Goal: Task Accomplishment & Management: Use online tool/utility

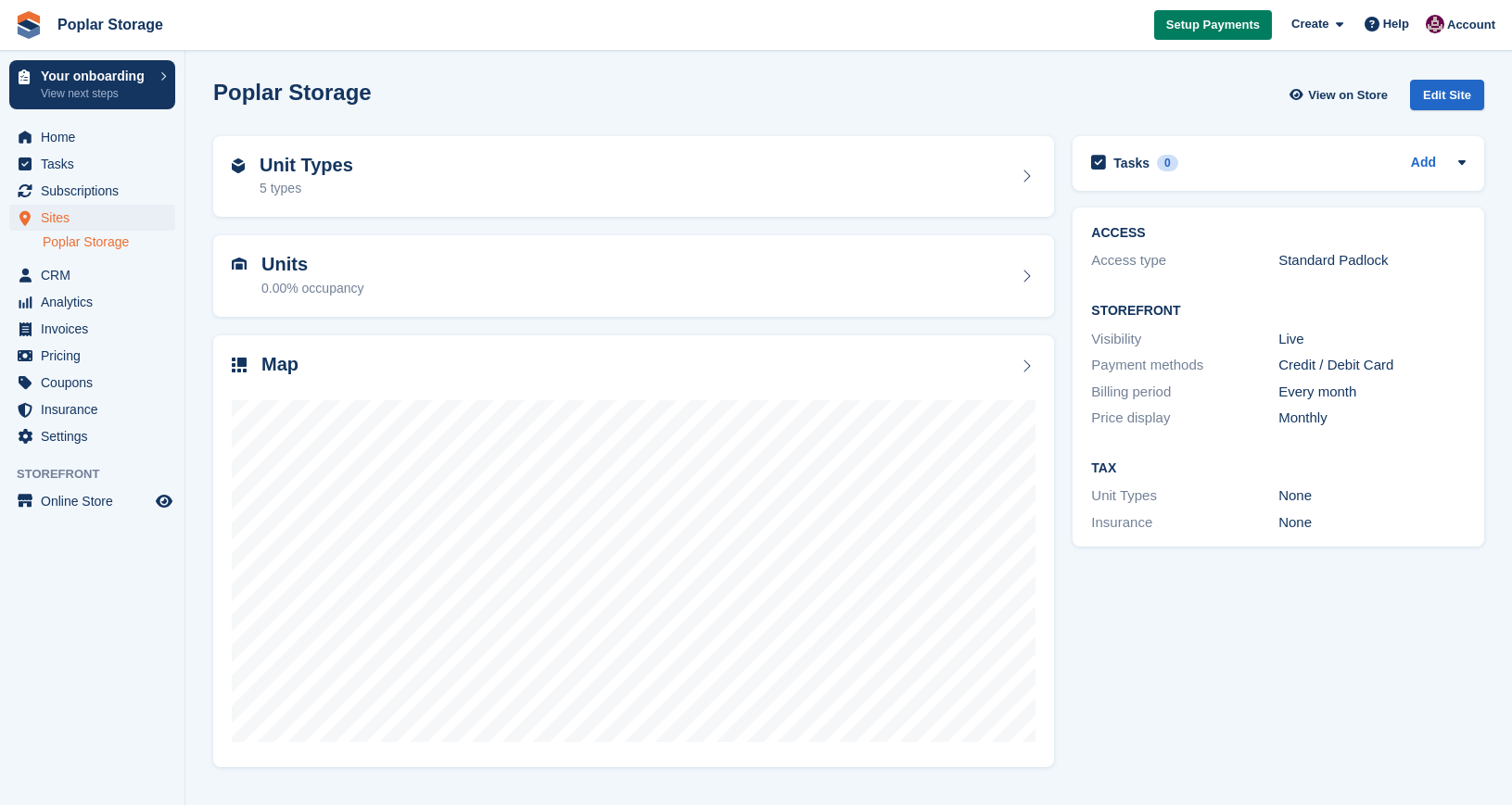
click at [1205, 24] on span "Setup Payments" at bounding box center [1213, 24] width 94 height 19
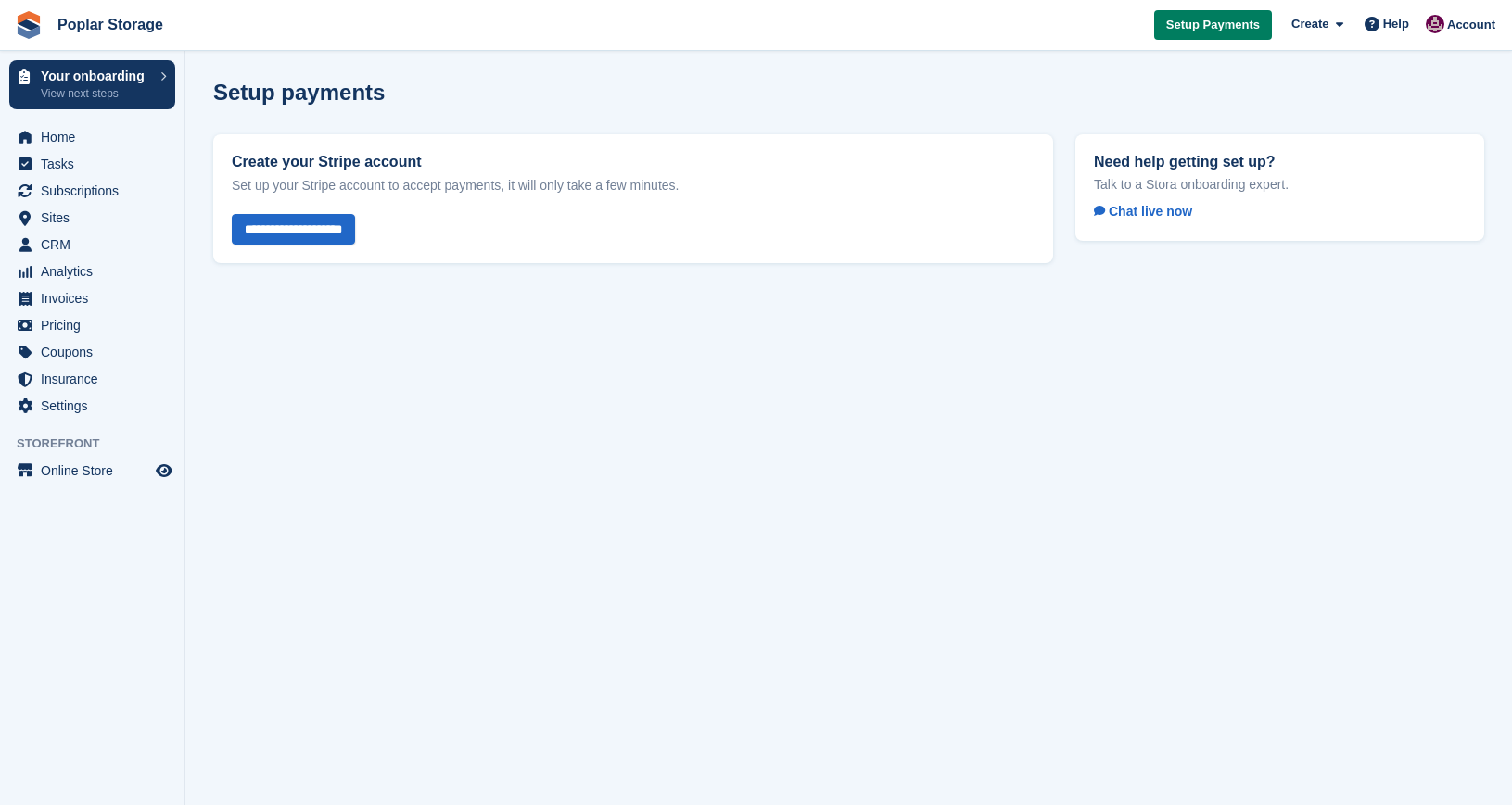
click at [1219, 25] on span "Setup Payments" at bounding box center [1213, 24] width 94 height 19
click at [1203, 24] on span "Setup Payments" at bounding box center [1213, 24] width 94 height 19
click at [312, 228] on input "**********" at bounding box center [294, 229] width 123 height 30
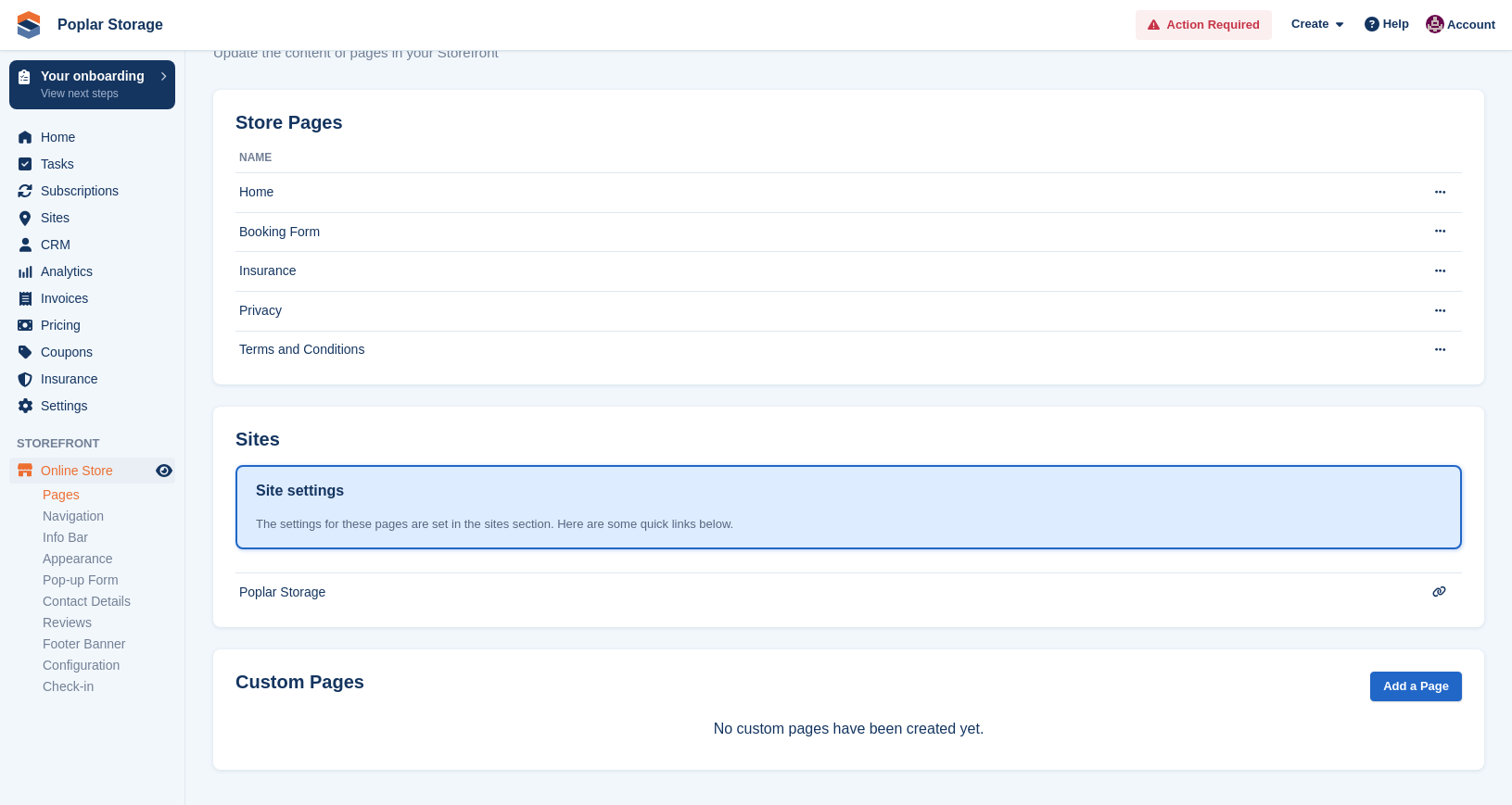
scroll to position [69, 0]
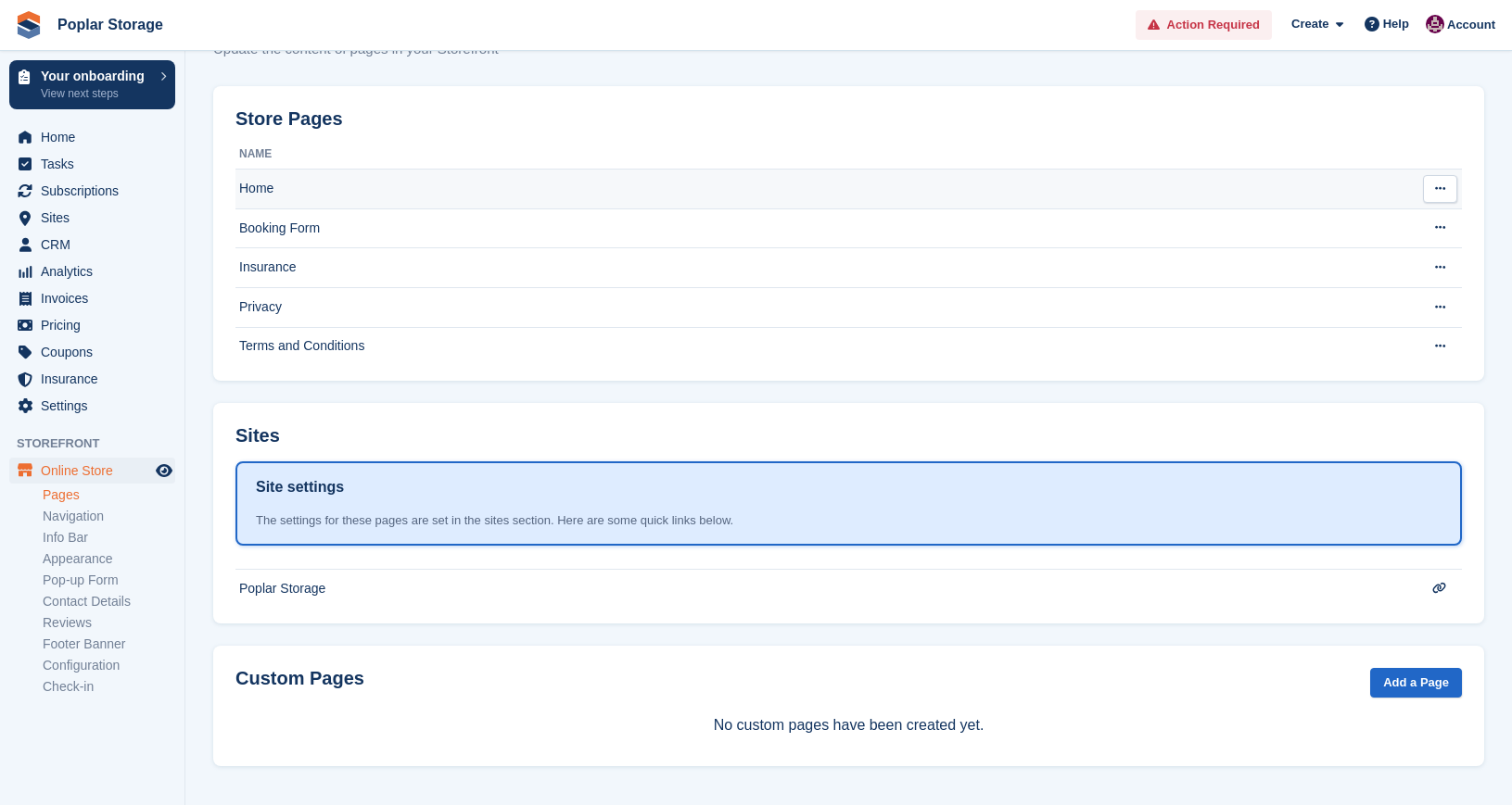
click at [261, 182] on td "Home" at bounding box center [817, 189] width 1165 height 40
